Goal: Information Seeking & Learning: Learn about a topic

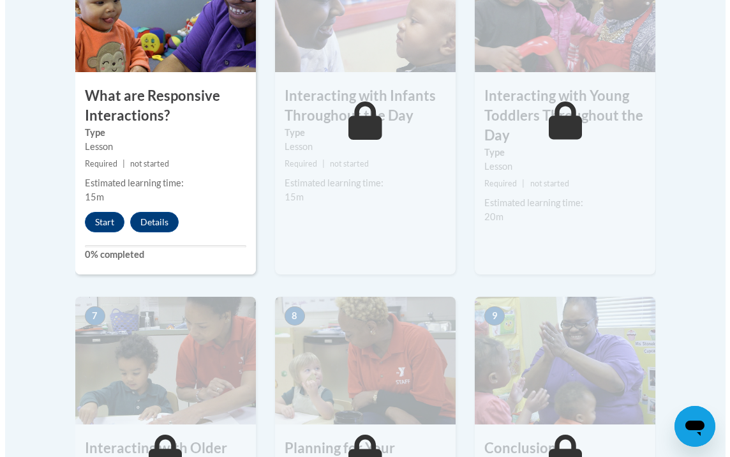
scroll to position [890, 0]
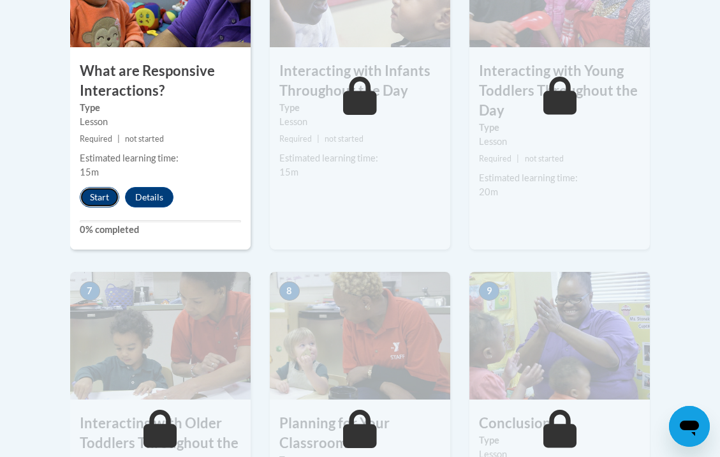
click at [101, 203] on button "Start" at bounding box center [100, 197] width 40 height 20
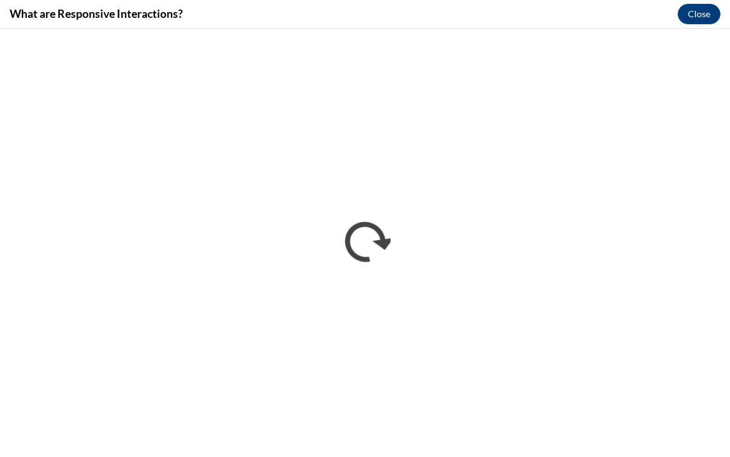
scroll to position [0, 0]
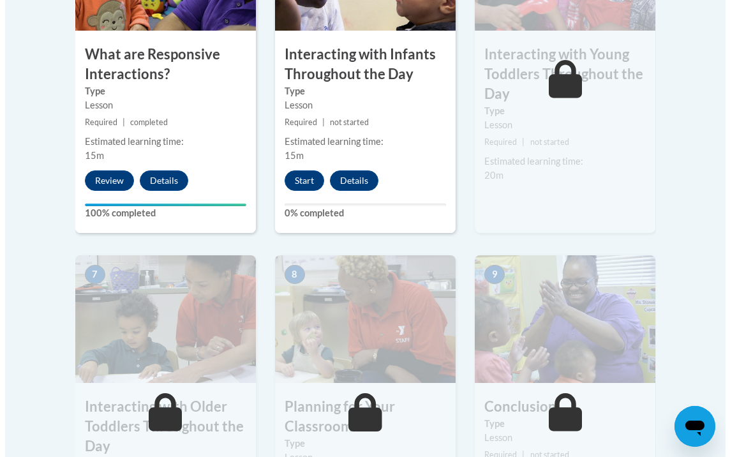
scroll to position [890, 0]
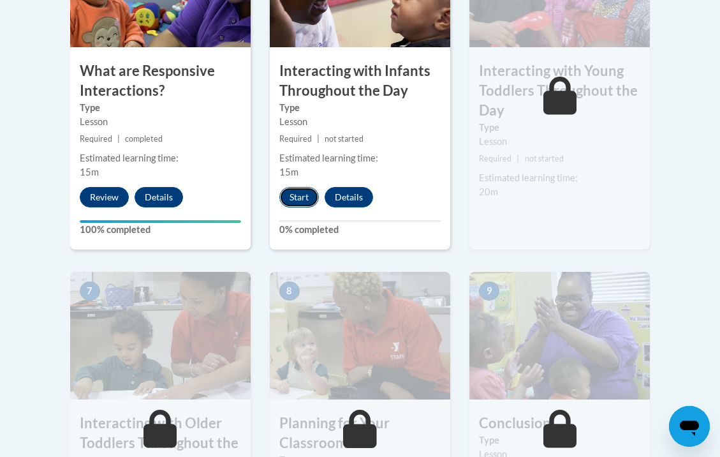
click at [298, 194] on button "Start" at bounding box center [299, 197] width 40 height 20
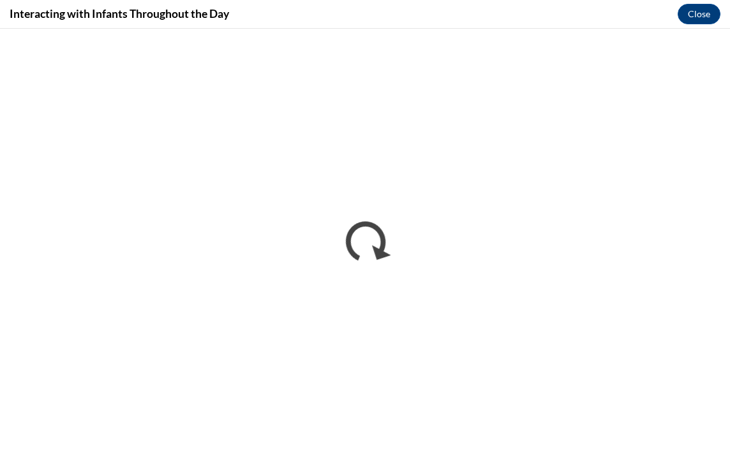
scroll to position [0, 0]
click at [532, 10] on div "Interacting with Infants Throughout the Day Close" at bounding box center [365, 14] width 730 height 29
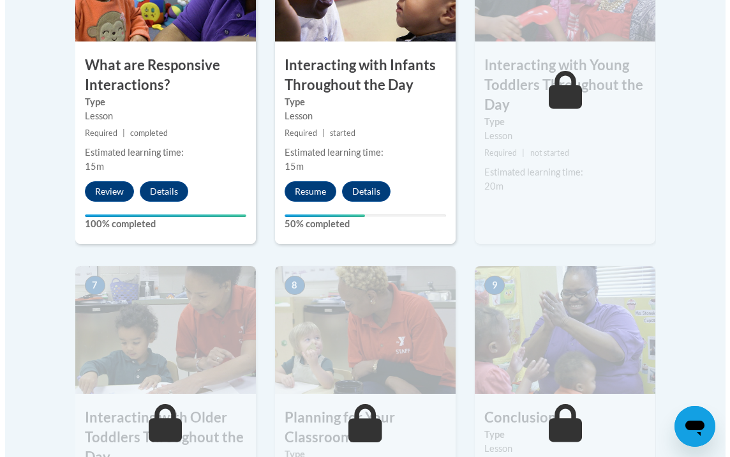
scroll to position [900, 0]
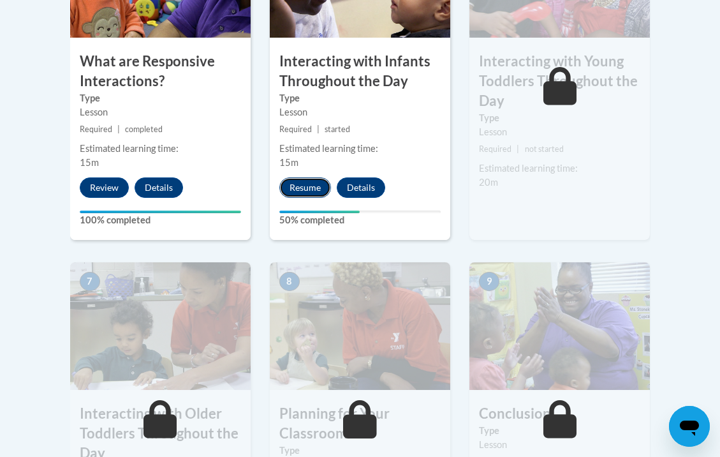
click at [311, 182] on button "Resume" at bounding box center [305, 187] width 52 height 20
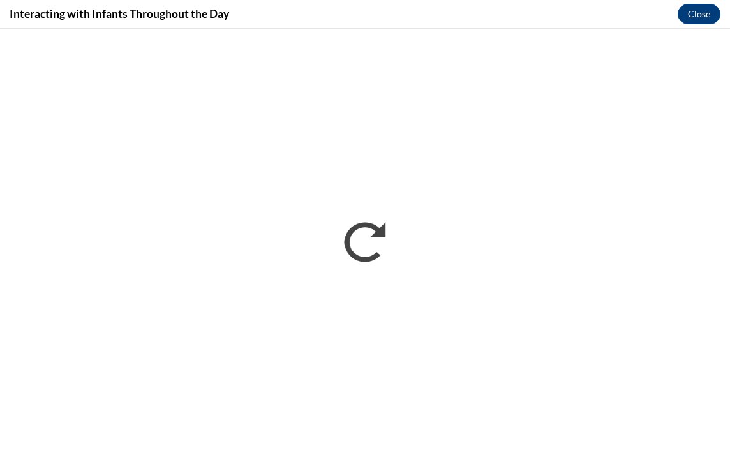
scroll to position [0, 0]
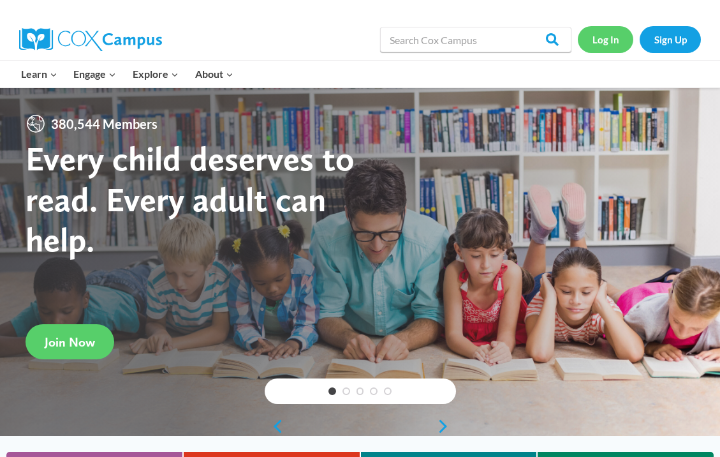
click at [603, 41] on link "Log In" at bounding box center [605, 39] width 55 height 26
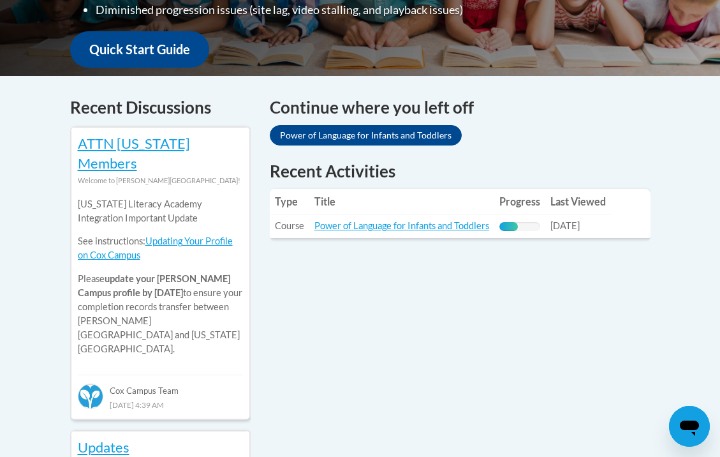
scroll to position [548, 0]
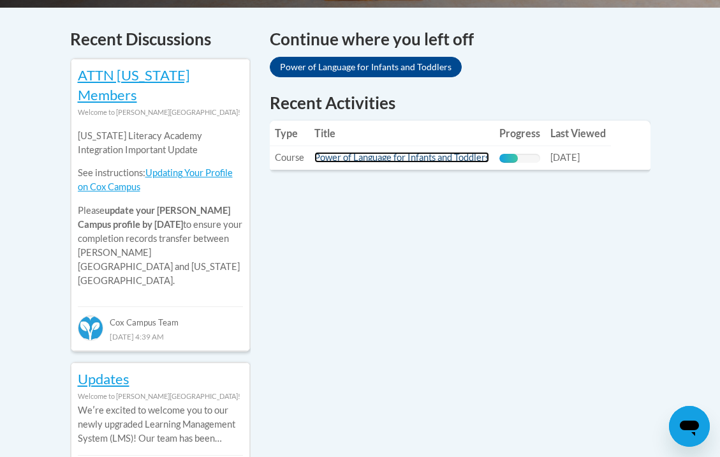
click at [381, 152] on link "Power of Language for Infants and Toddlers" at bounding box center [401, 157] width 175 height 11
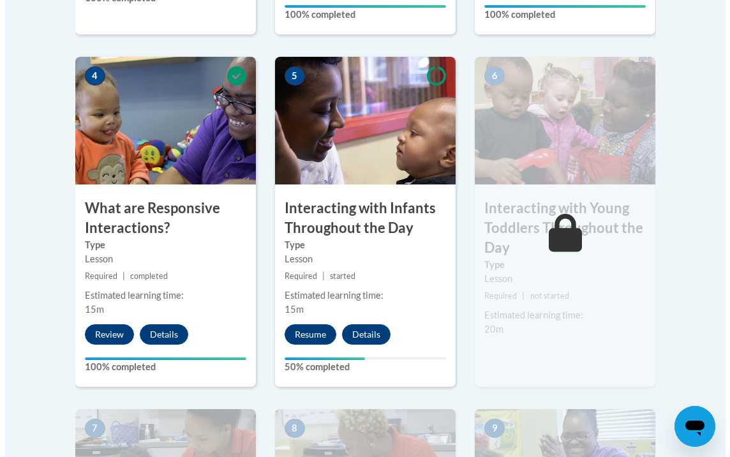
scroll to position [822, 0]
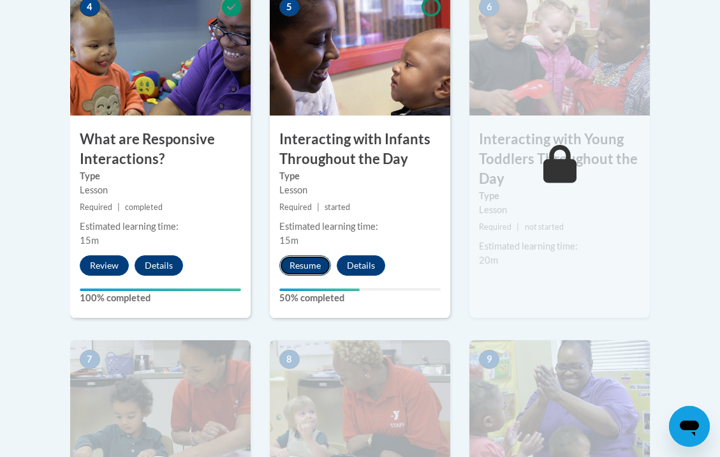
click at [305, 263] on button "Resume" at bounding box center [305, 265] width 52 height 20
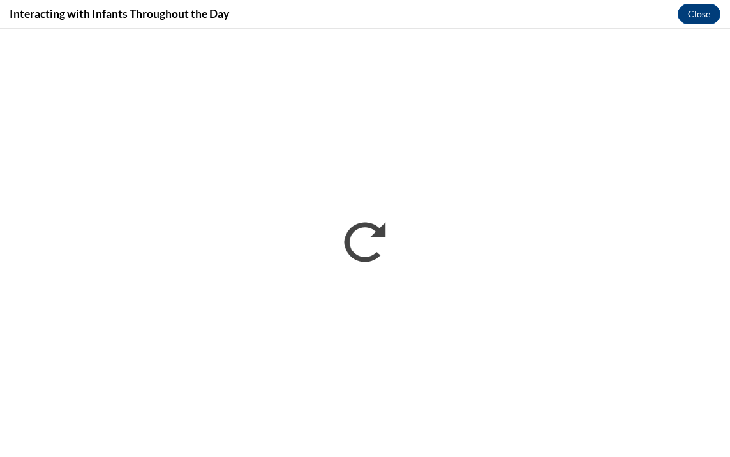
scroll to position [0, 0]
